Goal: Information Seeking & Learning: Learn about a topic

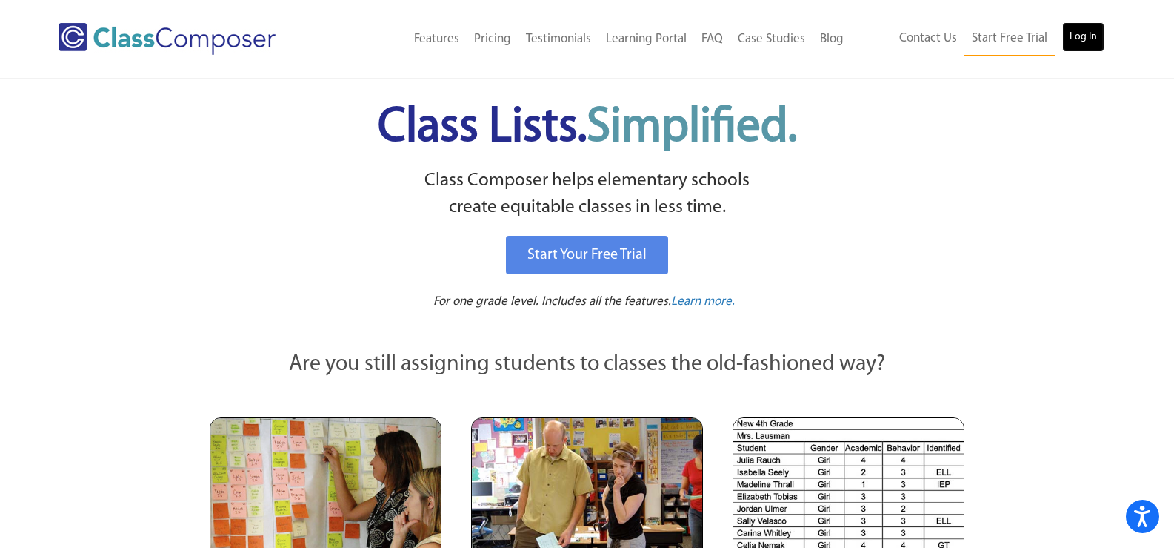
click at [1082, 34] on link "Log In" at bounding box center [1083, 37] width 42 height 30
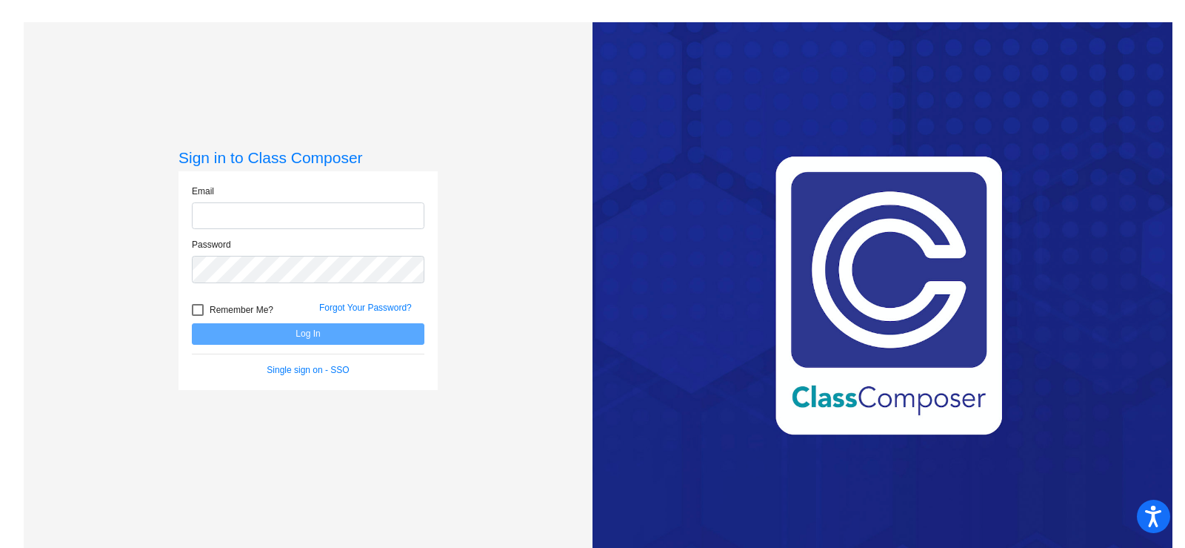
type input "jboston@swsdk6.com"
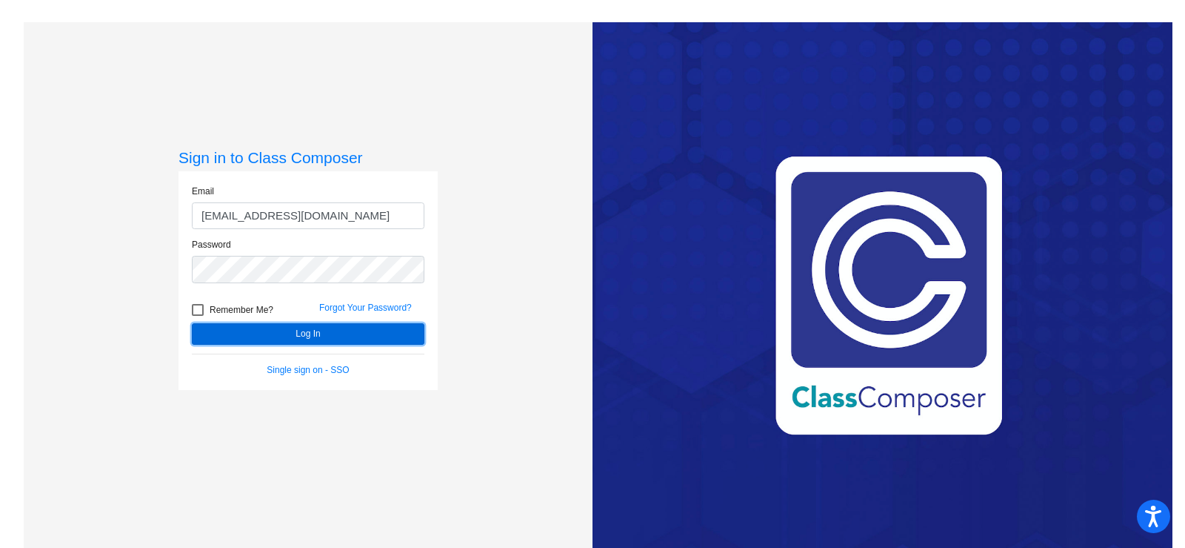
click at [310, 331] on button "Log In" at bounding box center [308, 333] width 233 height 21
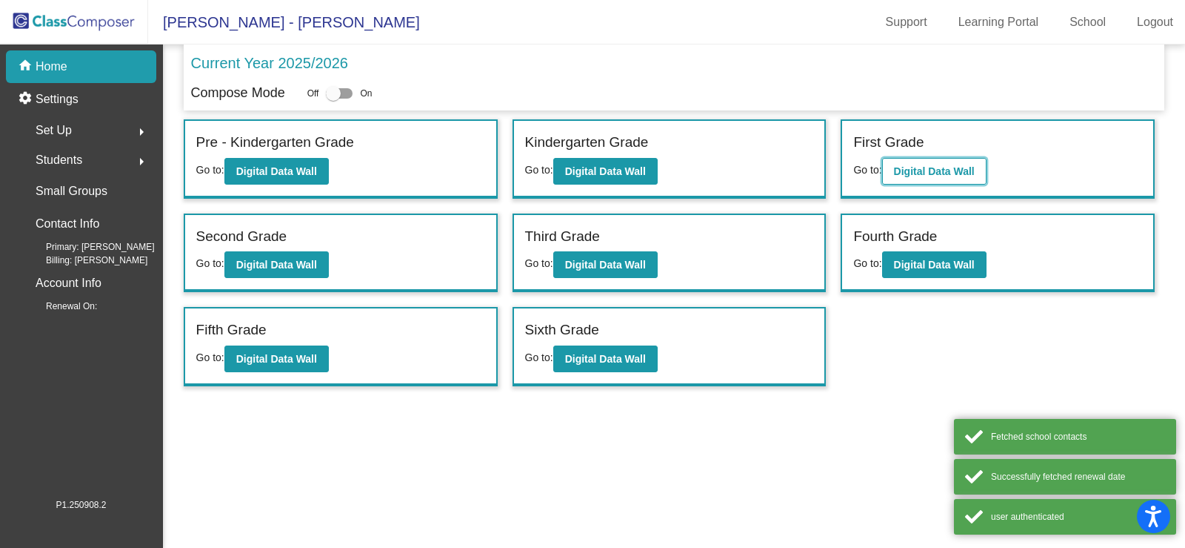
click at [947, 167] on b "Digital Data Wall" at bounding box center [934, 171] width 81 height 12
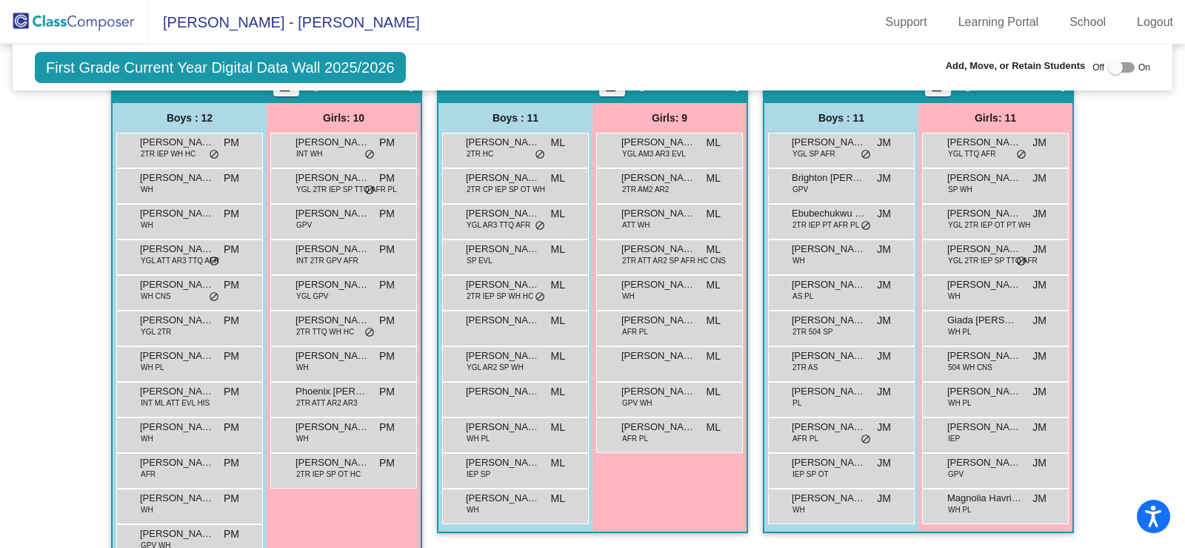
scroll to position [593, 0]
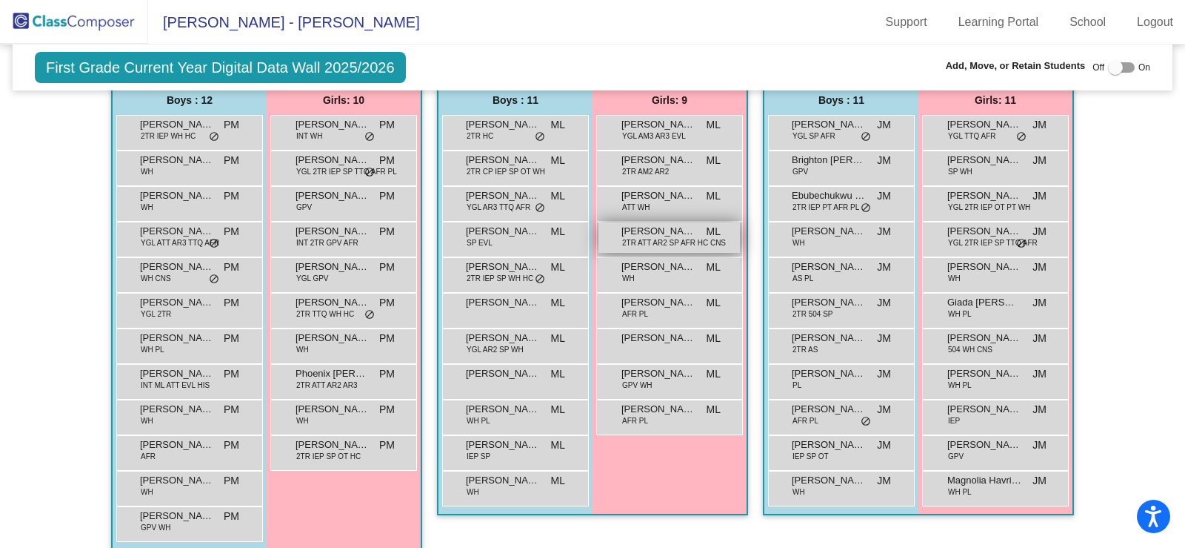
click at [648, 236] on span "Malia Cruz" at bounding box center [659, 231] width 74 height 15
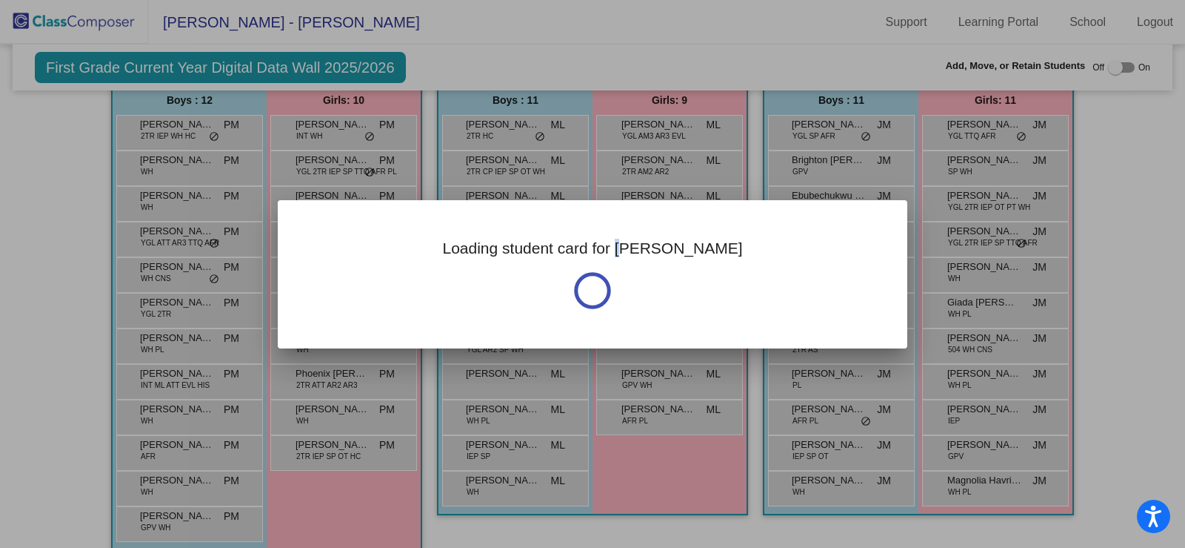
click at [648, 235] on div "Loading student card for Malia" at bounding box center [593, 274] width 630 height 148
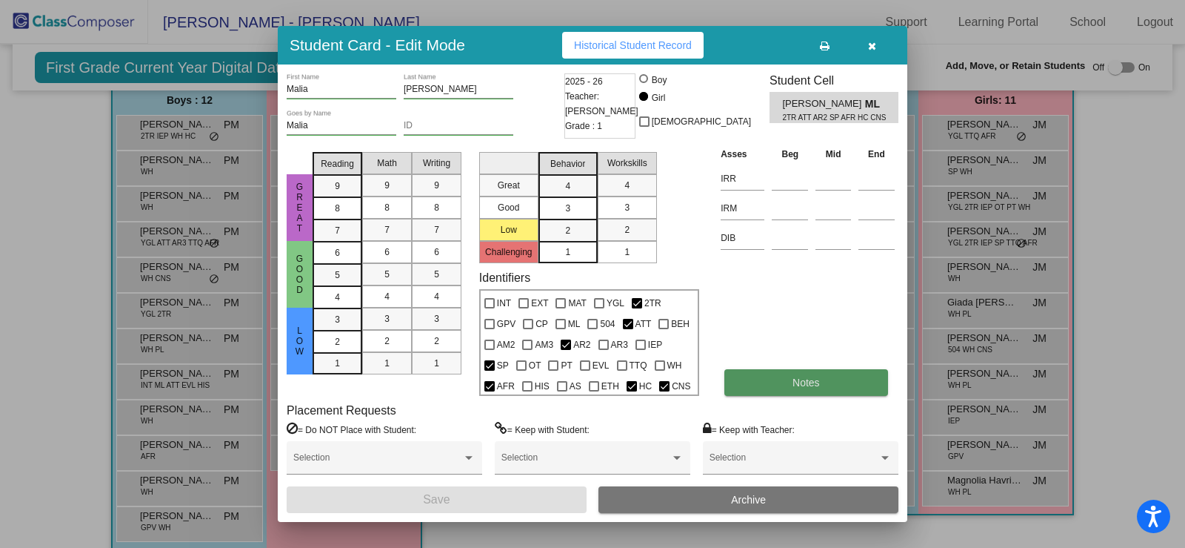
click at [805, 375] on button "Notes" at bounding box center [806, 382] width 163 height 27
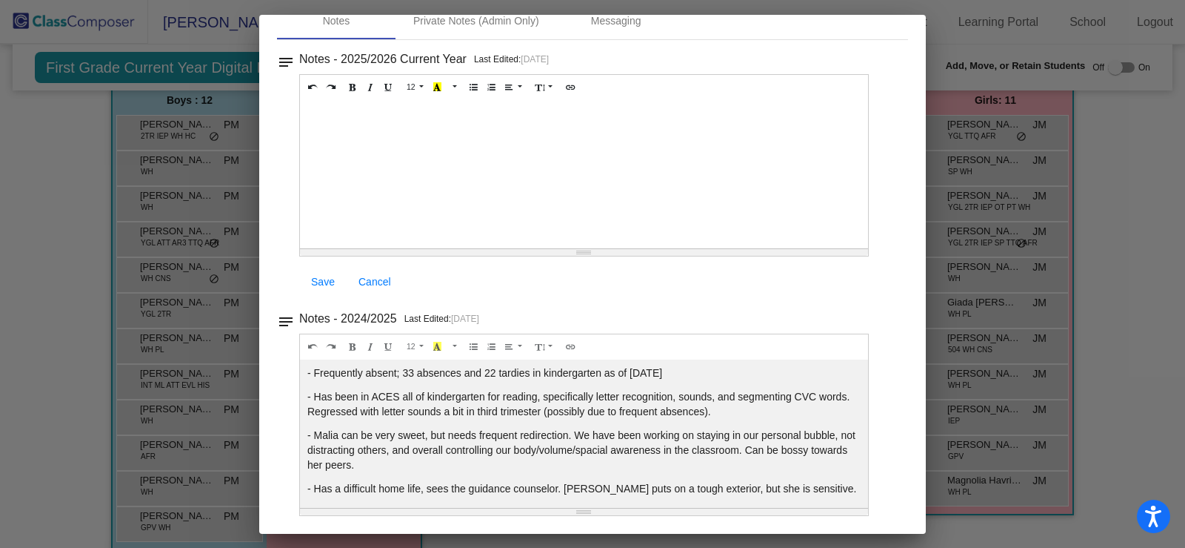
scroll to position [0, 0]
click at [1118, 154] on div at bounding box center [592, 274] width 1185 height 548
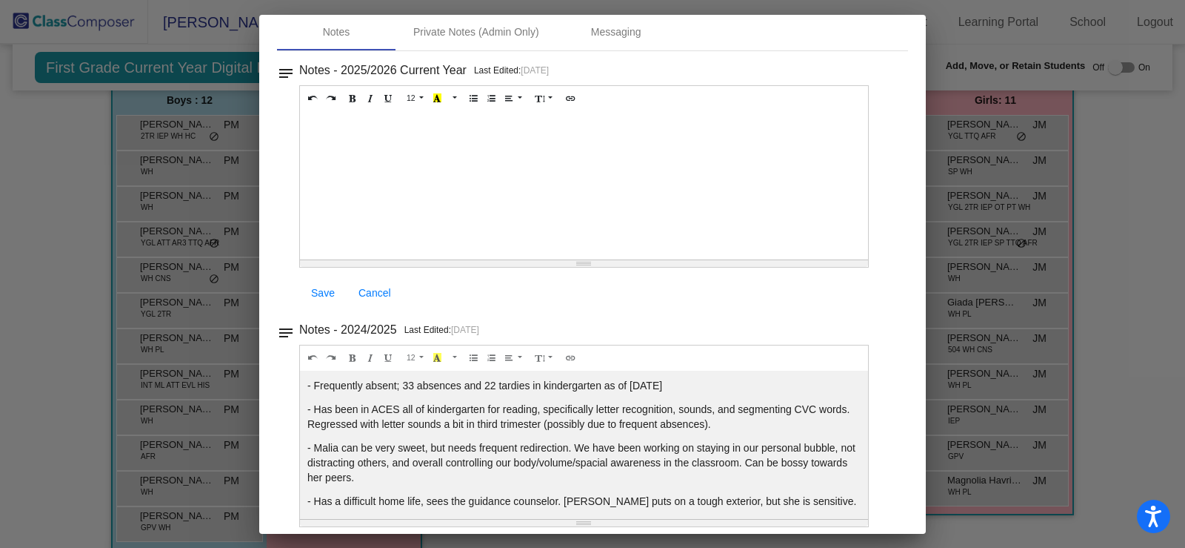
click at [110, 166] on div at bounding box center [592, 274] width 1185 height 548
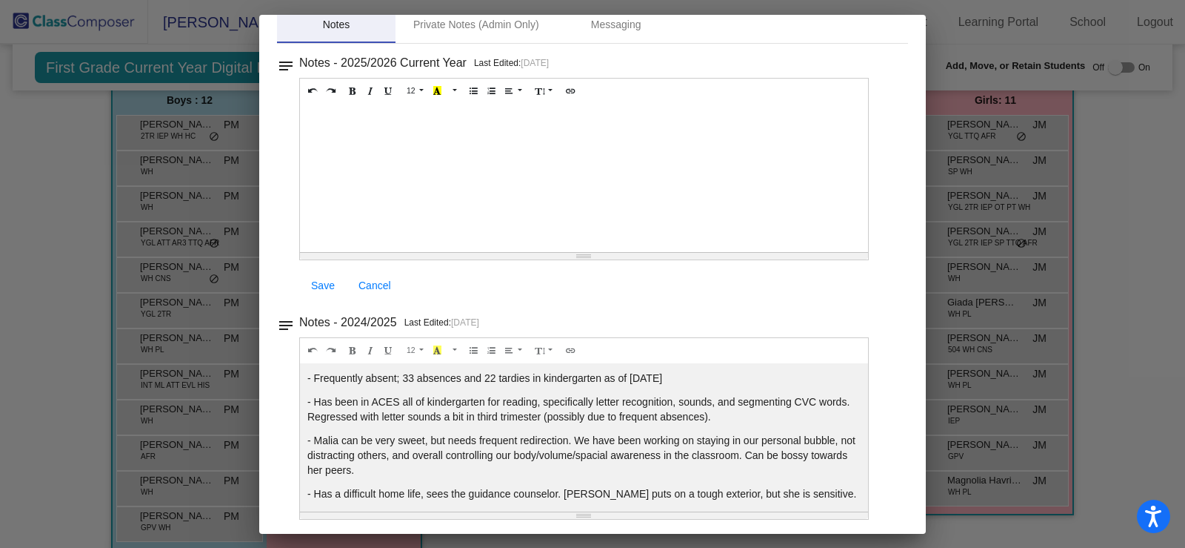
scroll to position [76, 0]
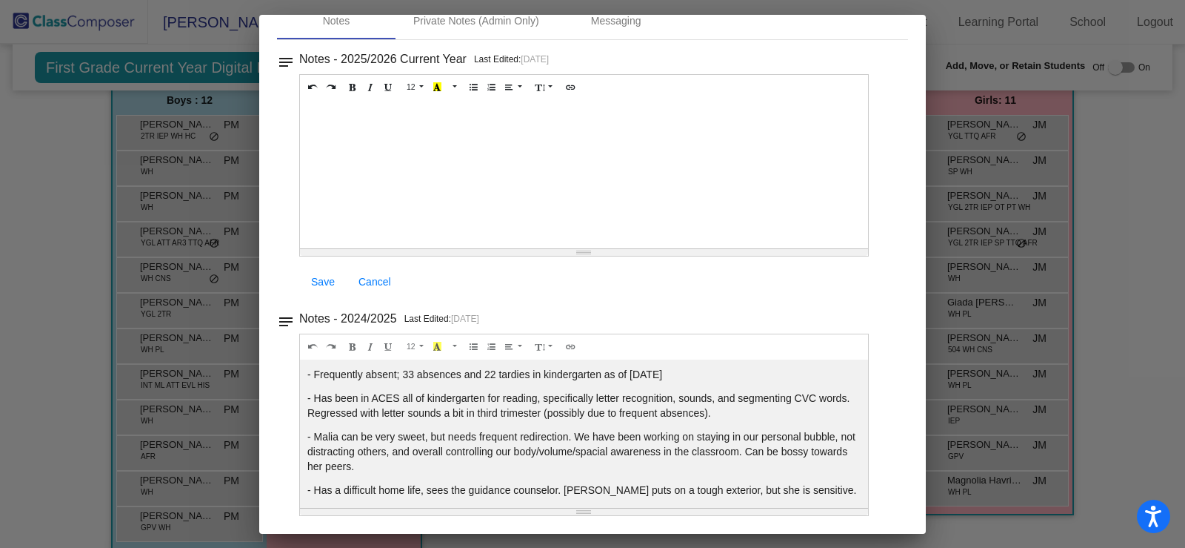
click at [1183, 193] on div at bounding box center [592, 274] width 1185 height 548
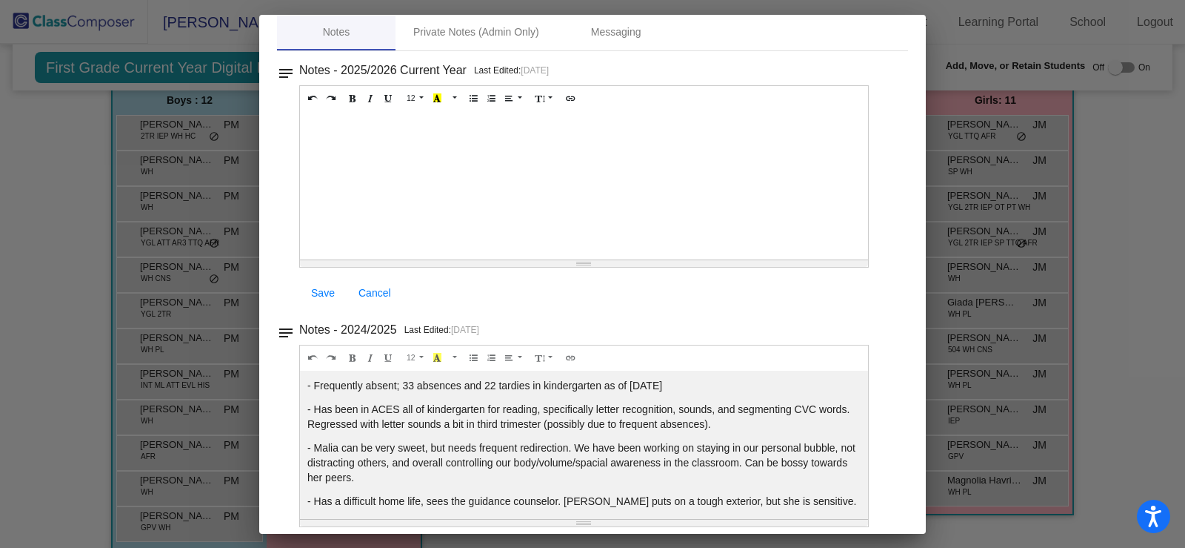
click at [1101, 234] on div at bounding box center [592, 274] width 1185 height 548
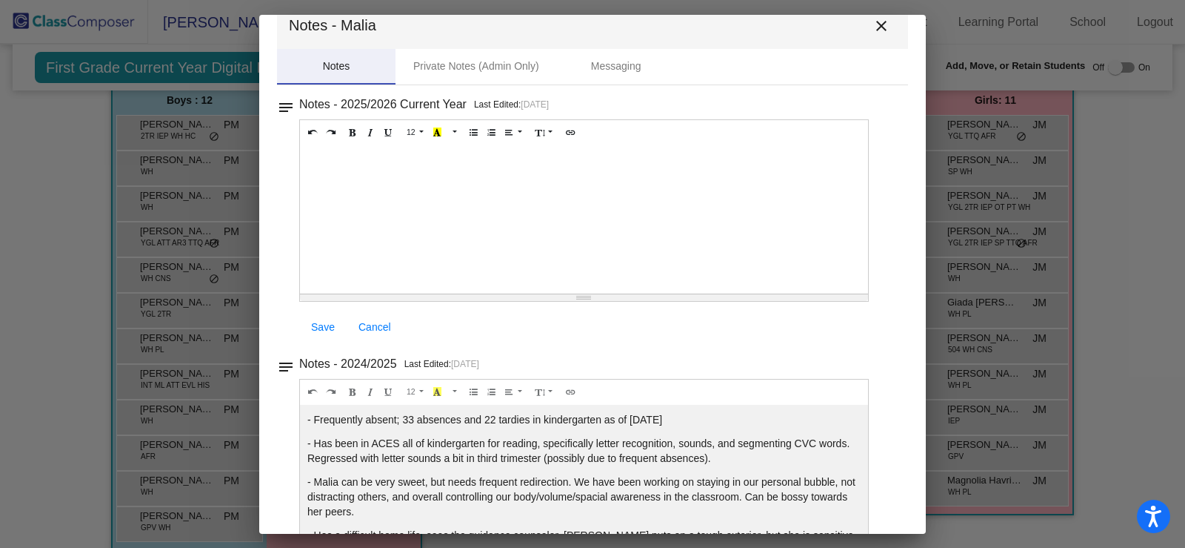
scroll to position [0, 0]
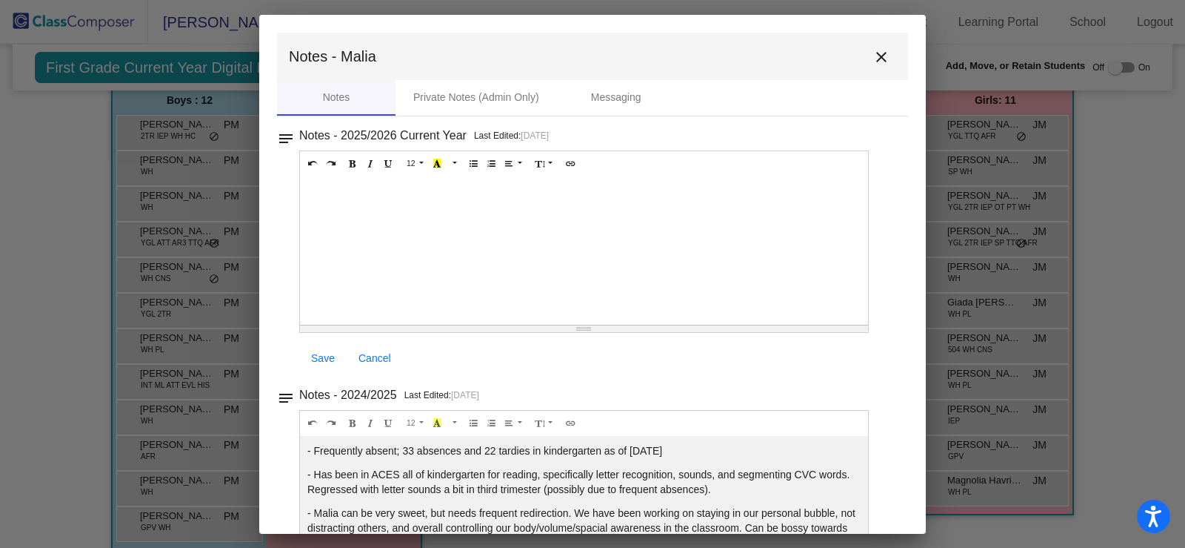
click at [873, 55] on mat-icon "close" at bounding box center [882, 57] width 18 height 18
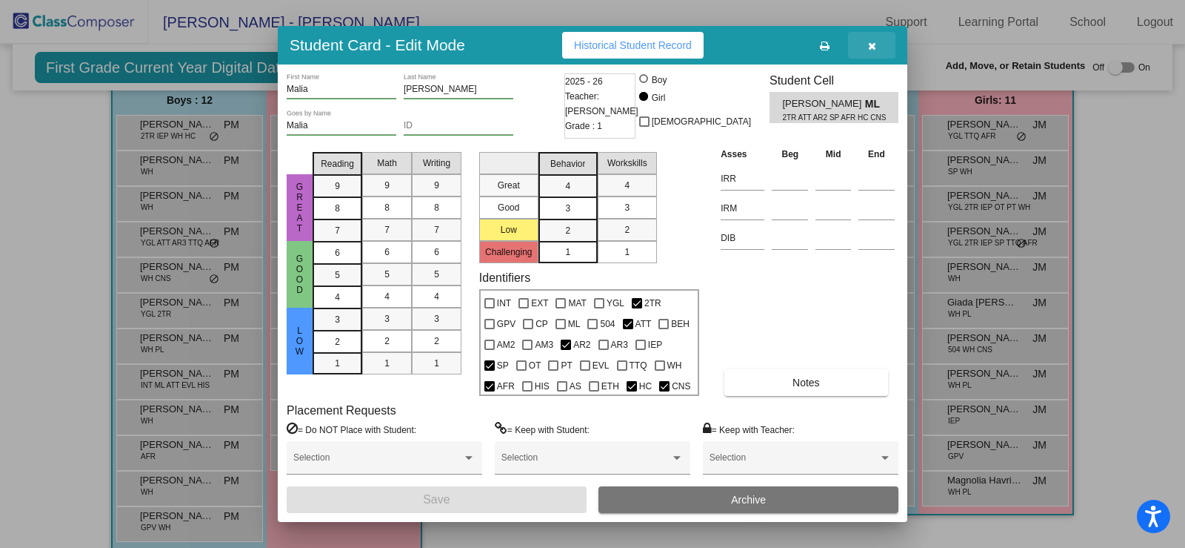
click at [874, 41] on icon "button" at bounding box center [872, 46] width 8 height 10
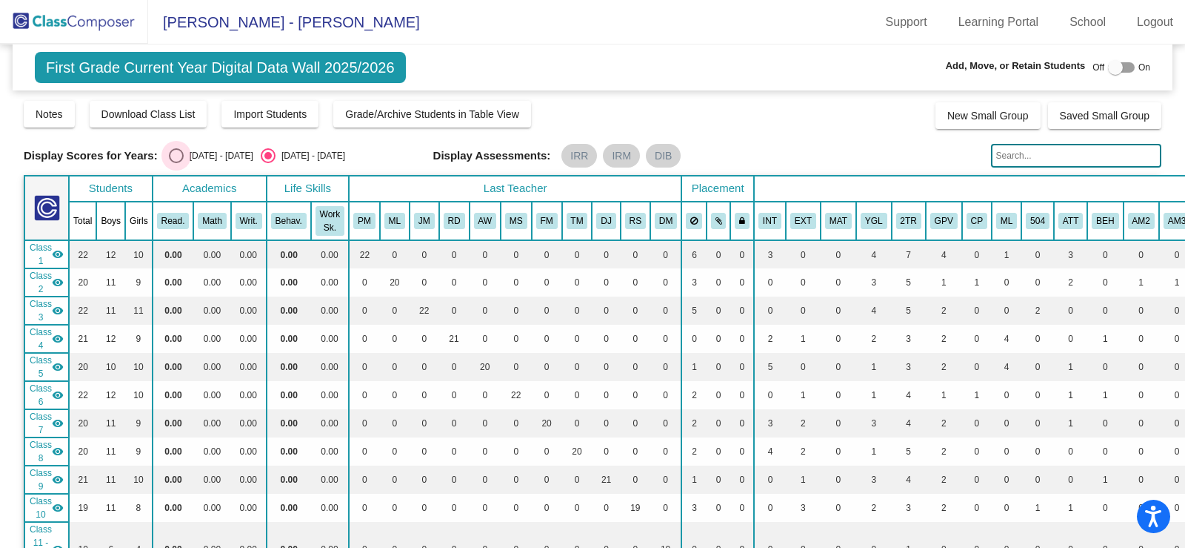
click at [176, 156] on div "Select an option" at bounding box center [176, 155] width 15 height 15
click at [176, 163] on input "2024 - 2025" at bounding box center [176, 163] width 1 height 1
radio input "true"
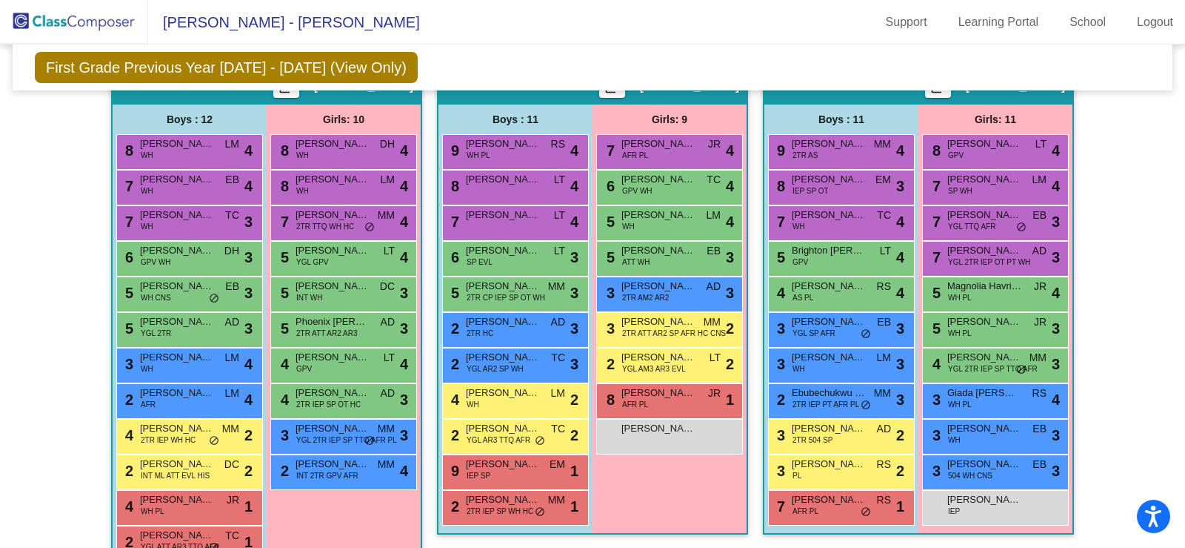
scroll to position [593, 0]
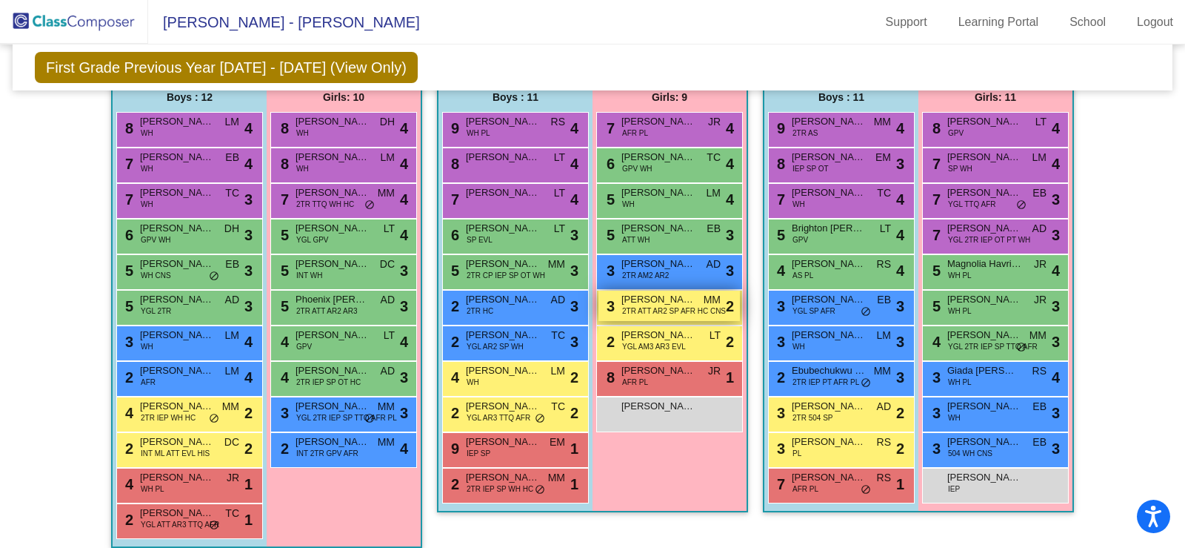
click at [656, 304] on span "Malia Cruz" at bounding box center [659, 299] width 74 height 15
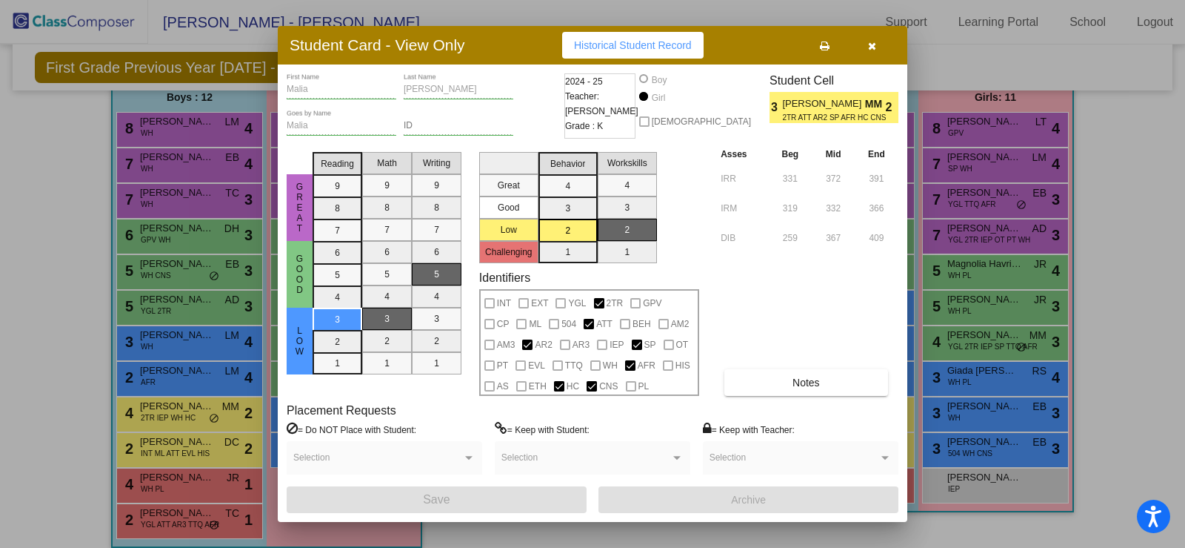
click at [874, 44] on icon "button" at bounding box center [872, 46] width 8 height 10
